Goal: Transaction & Acquisition: Purchase product/service

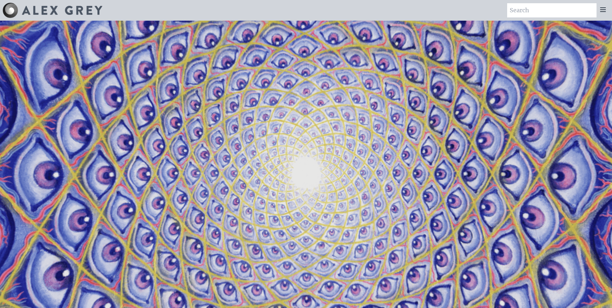
click at [602, 7] on icon at bounding box center [603, 10] width 8 height 8
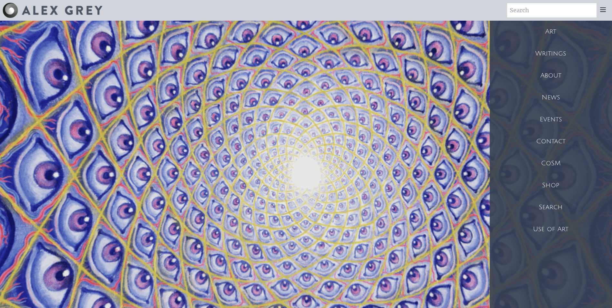
click at [547, 182] on div "Shop" at bounding box center [551, 185] width 122 height 22
click at [548, 32] on div "Art" at bounding box center [551, 32] width 122 height 22
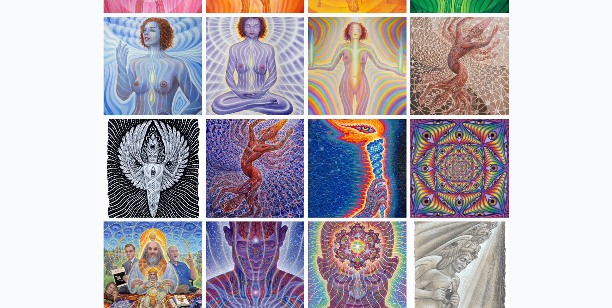
scroll to position [581, 0]
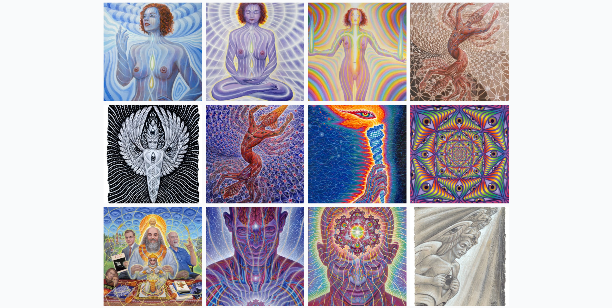
click at [263, 241] on img at bounding box center [255, 256] width 98 height 98
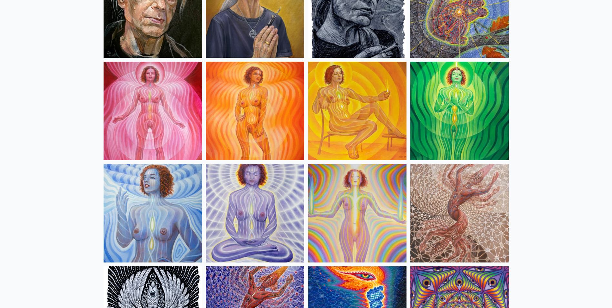
scroll to position [0, 0]
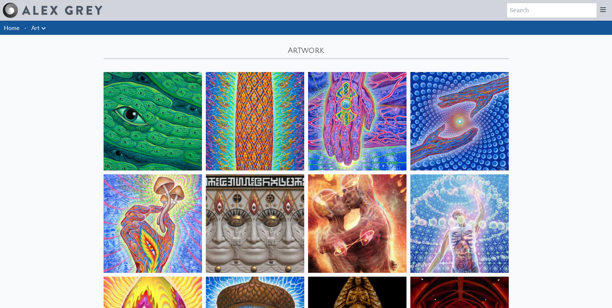
click at [606, 9] on icon at bounding box center [603, 10] width 8 height 8
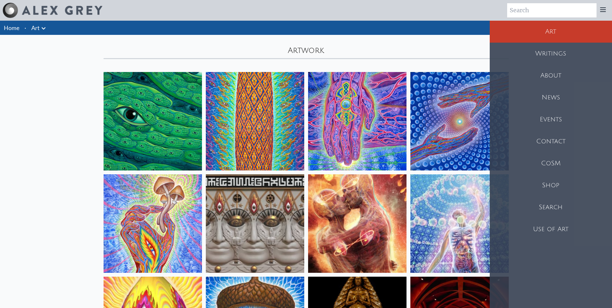
click at [553, 185] on div "Shop" at bounding box center [551, 185] width 122 height 22
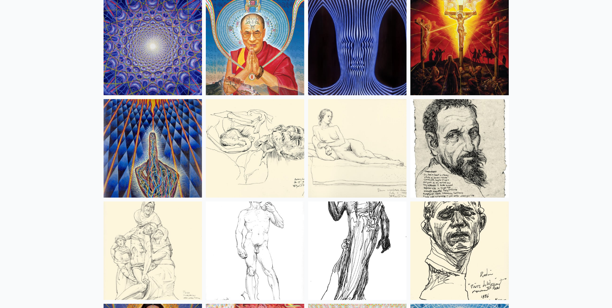
scroll to position [5676, 0]
